Goal: Information Seeking & Learning: Learn about a topic

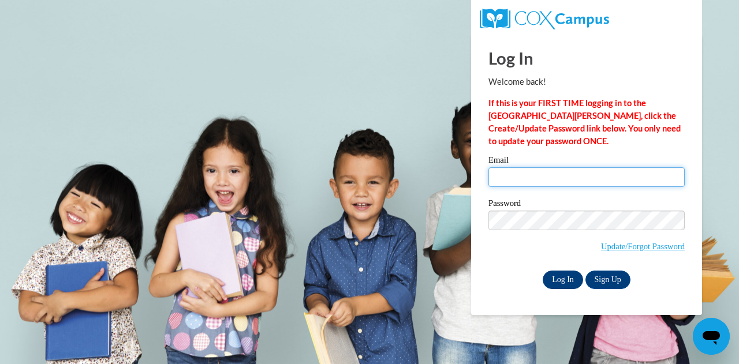
type input "[EMAIL_ADDRESS][DOMAIN_NAME]"
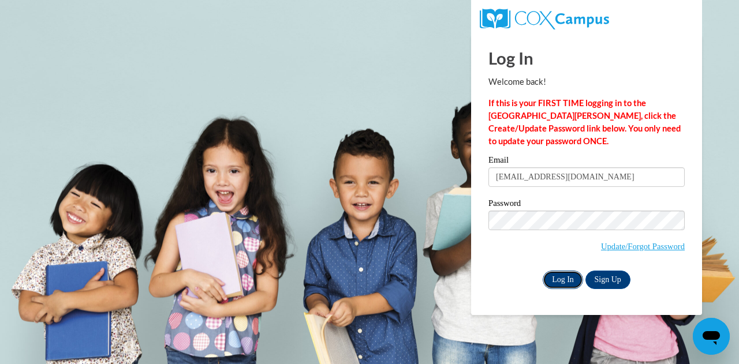
click at [562, 272] on input "Log In" at bounding box center [563, 280] width 40 height 18
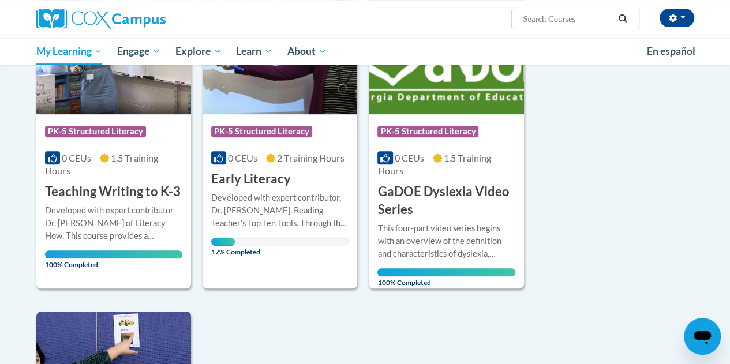
scroll to position [236, 0]
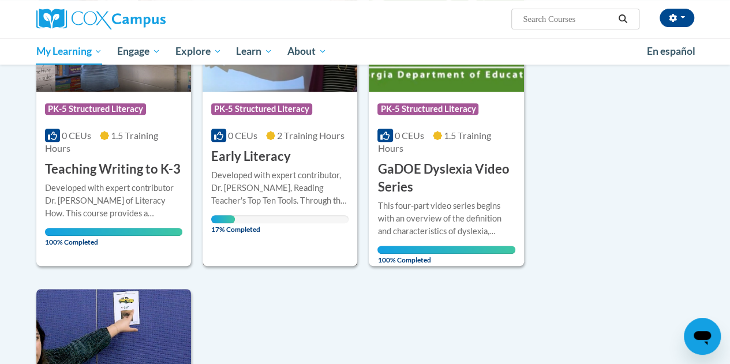
click at [294, 166] on div "More Info Open Developed with expert contributor, Dr. Deborah Glaser, Reading T…" at bounding box center [280, 199] width 155 height 67
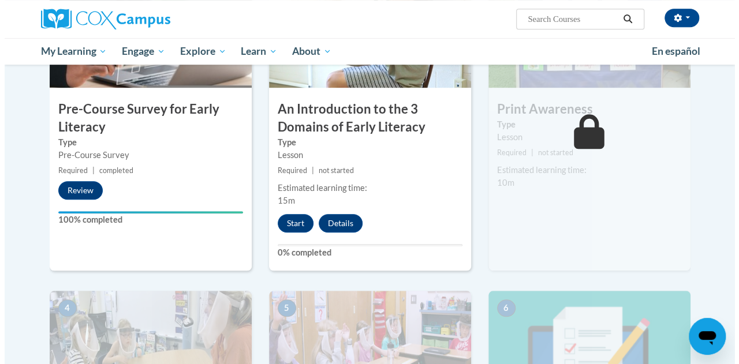
scroll to position [330, 0]
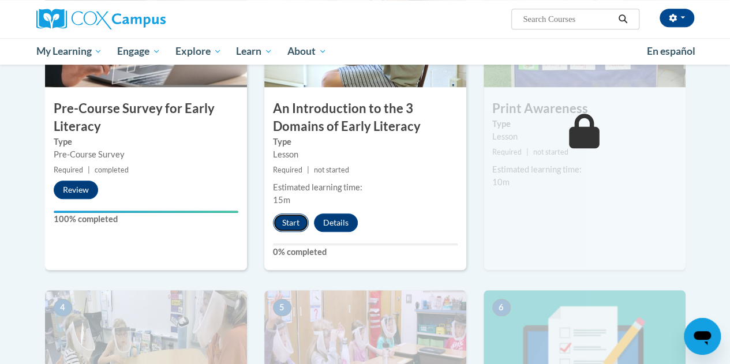
click at [281, 221] on button "Start" at bounding box center [291, 223] width 36 height 18
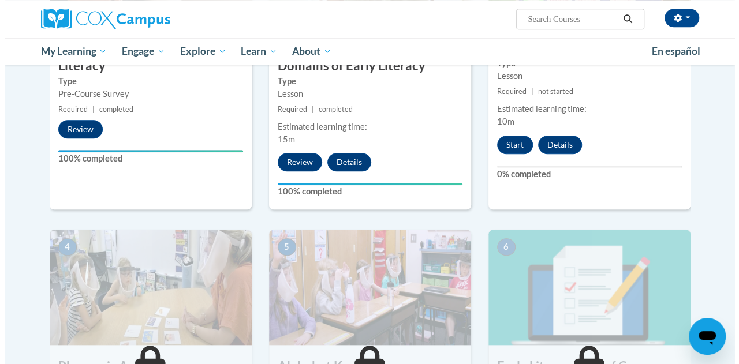
scroll to position [392, 0]
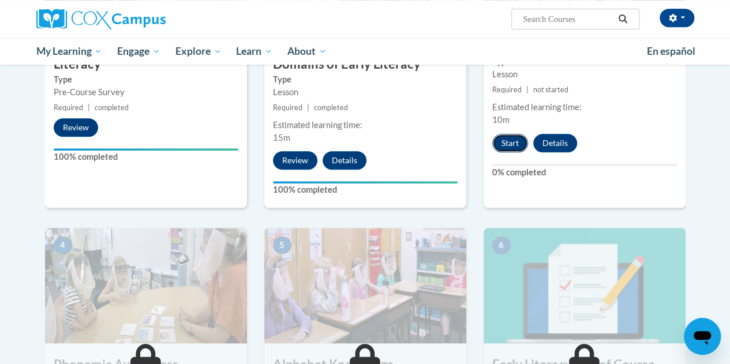
click at [522, 140] on button "Start" at bounding box center [511, 143] width 36 height 18
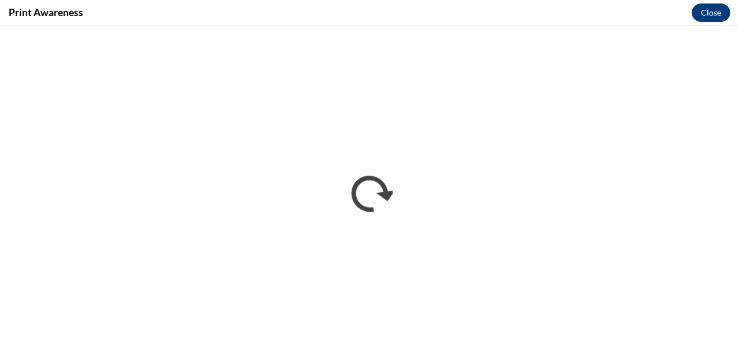
scroll to position [0, 0]
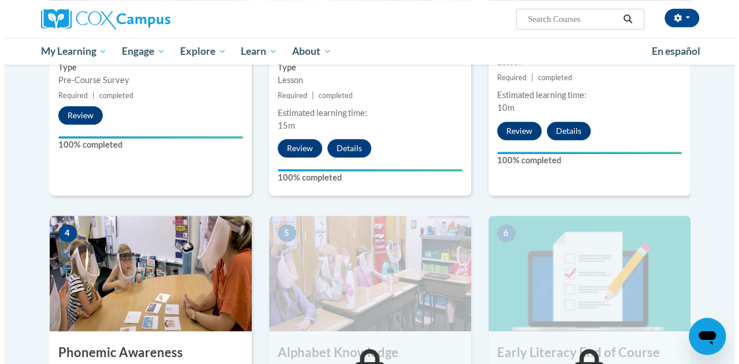
scroll to position [557, 0]
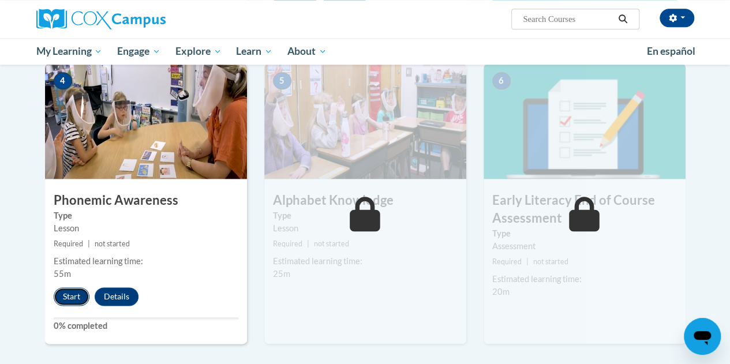
click at [62, 292] on button "Start" at bounding box center [72, 297] width 36 height 18
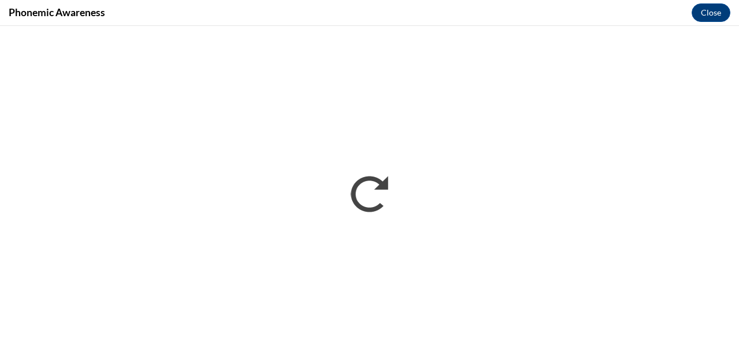
scroll to position [0, 0]
